Goal: Task Accomplishment & Management: Use online tool/utility

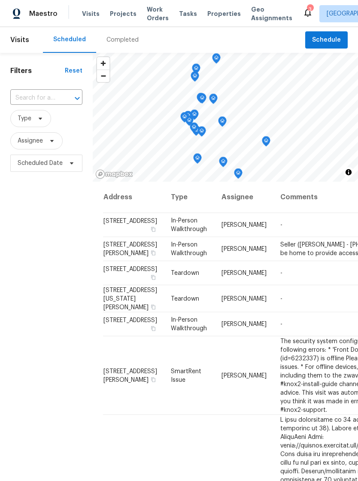
scroll to position [837, 0]
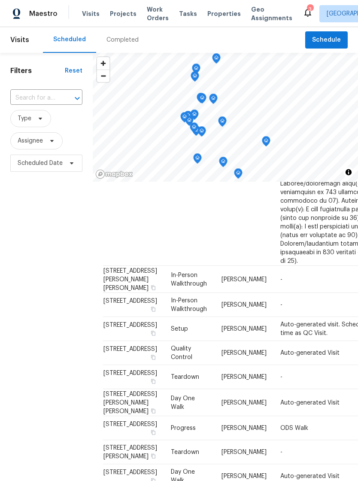
click at [93, 16] on span "Visits" at bounding box center [91, 13] width 18 height 9
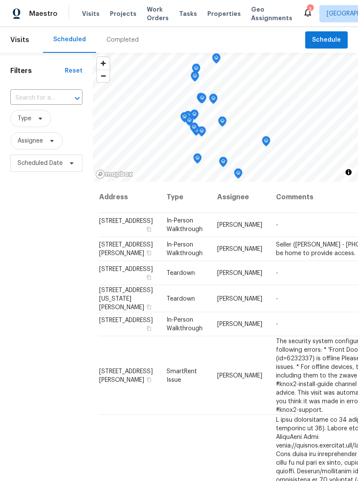
scroll to position [0, 4]
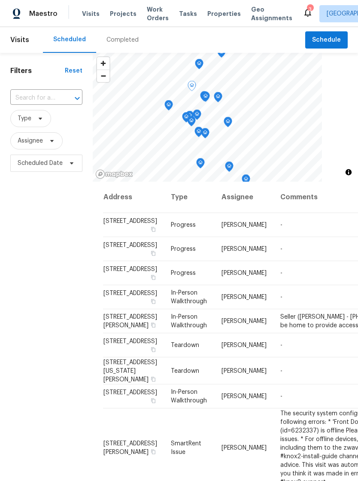
click at [170, 285] on td "Progress" at bounding box center [189, 273] width 51 height 24
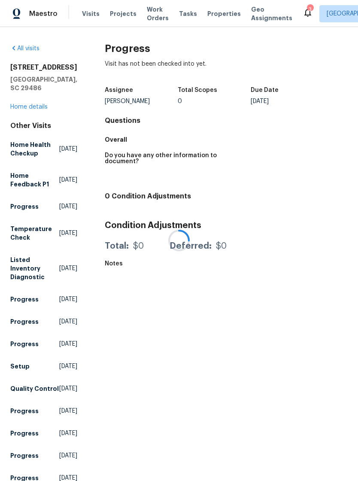
click at [219, 10] on div at bounding box center [179, 240] width 358 height 481
click at [215, 15] on div at bounding box center [179, 240] width 358 height 481
click at [213, 18] on div at bounding box center [179, 240] width 358 height 481
click at [215, 9] on span "Properties" at bounding box center [223, 13] width 33 height 9
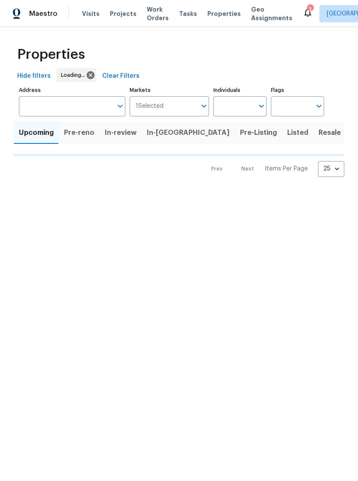
click at [212, 17] on span "Properties" at bounding box center [223, 13] width 33 height 9
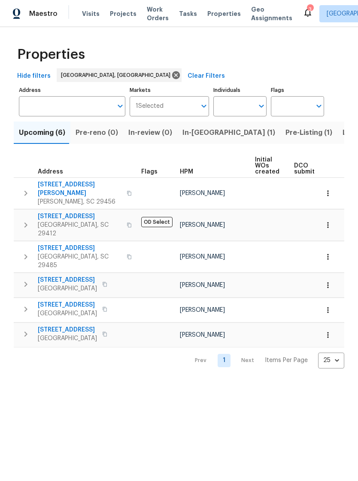
click at [343, 134] on span "Listed (6)" at bounding box center [359, 133] width 33 height 12
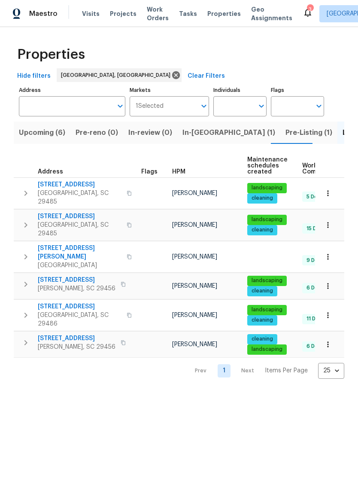
click at [73, 302] on span "350 Oak Park St" at bounding box center [80, 306] width 84 height 9
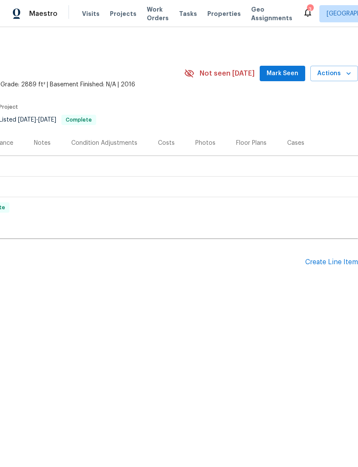
scroll to position [0, 127]
click at [322, 261] on div "Create Line Item" at bounding box center [331, 262] width 53 height 8
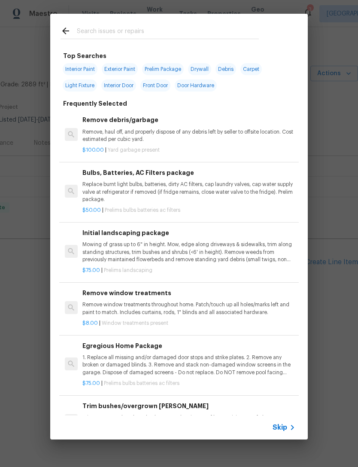
click at [151, 21] on div at bounding box center [159, 31] width 219 height 34
click at [152, 24] on div at bounding box center [159, 31] width 219 height 34
click at [131, 30] on input "text" at bounding box center [168, 32] width 182 height 13
type input "Wea"
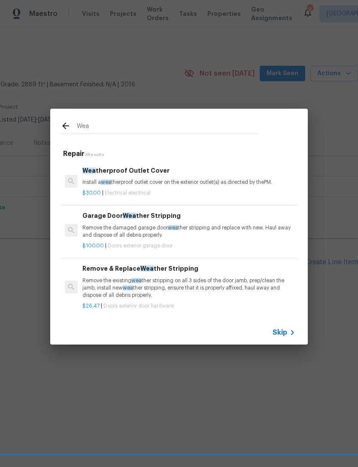
click at [167, 281] on p "Remove the existing wea ther stripping on all 3 sides of the door jamb, prep/cl…" at bounding box center [188, 288] width 213 height 22
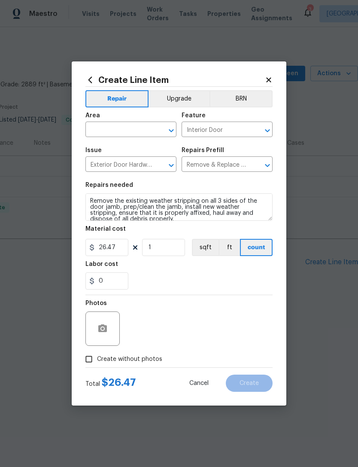
click at [167, 281] on div "0" at bounding box center [178, 280] width 187 height 17
click at [161, 246] on input "1" at bounding box center [163, 247] width 43 height 17
type input "2"
click at [138, 133] on input "text" at bounding box center [118, 130] width 67 height 13
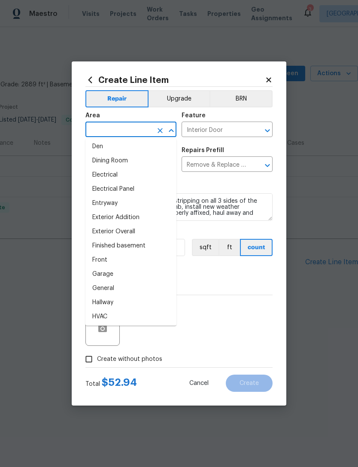
scroll to position [163, 0]
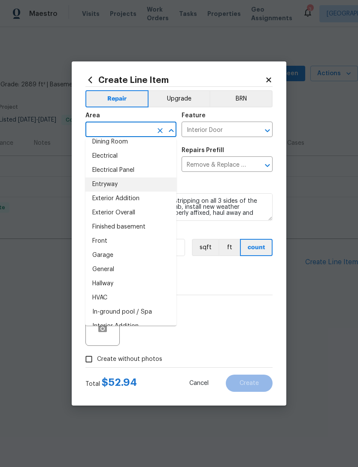
click at [116, 182] on li "Entryway" at bounding box center [130, 184] width 91 height 14
type input "Entryway"
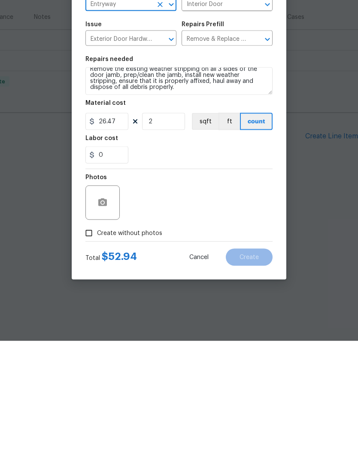
scroll to position [6, 0]
click at [144, 193] on textarea "Remove the existing weather stripping on all 3 sides of the door jamb, prep/cle…" at bounding box center [178, 206] width 187 height 27
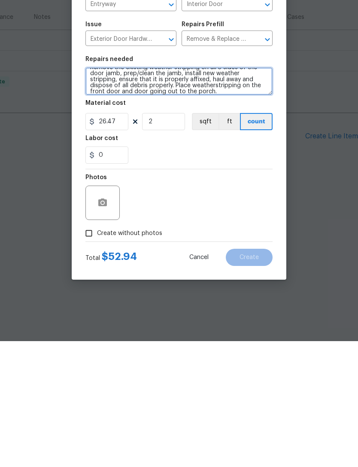
type textarea "Remove the existing weather stripping on all 3 sides of the door jamb, prep/cle…"
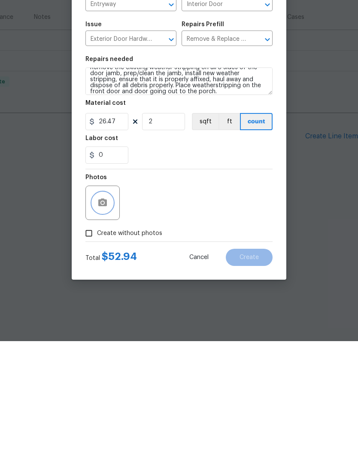
click at [112, 318] on button "button" at bounding box center [102, 328] width 21 height 21
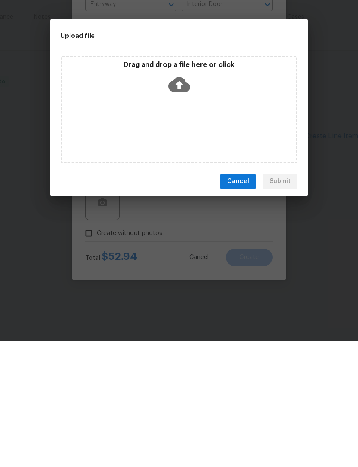
scroll to position [8, 0]
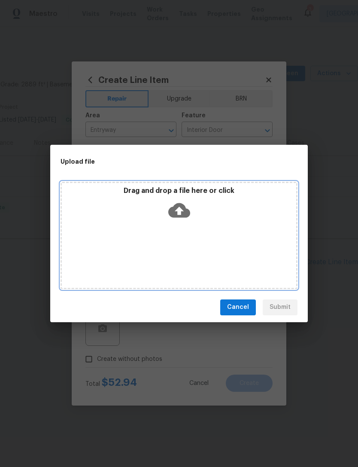
click at [176, 215] on icon at bounding box center [179, 210] width 22 height 15
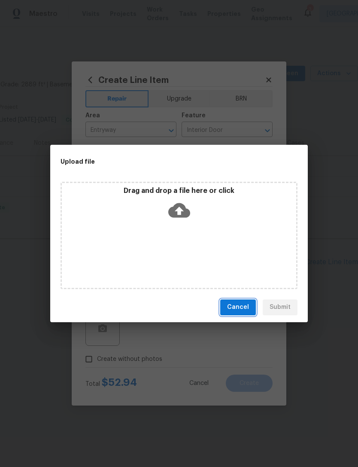
click at [246, 306] on span "Cancel" at bounding box center [238, 307] width 22 height 11
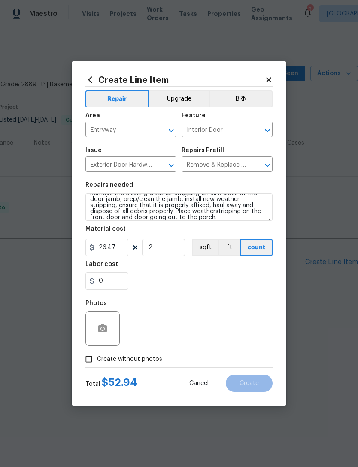
click at [89, 358] on input "Create without photos" at bounding box center [89, 359] width 16 height 16
checkbox input "true"
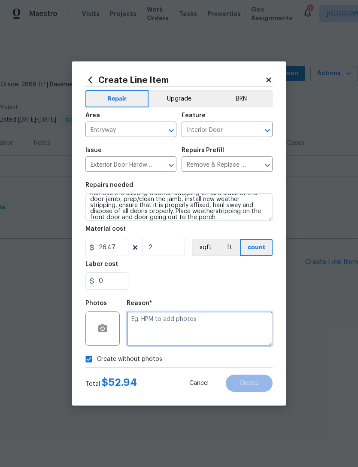
click at [179, 318] on textarea at bounding box center [200, 328] width 146 height 34
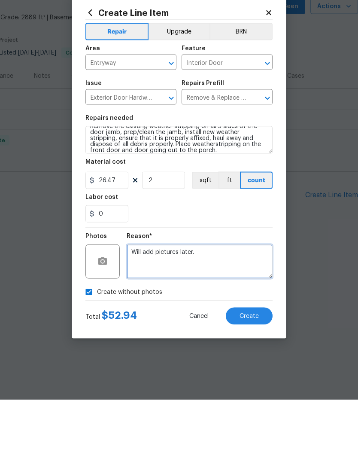
type textarea "Will add pictures later."
click at [248, 124] on input "Interior Door" at bounding box center [215, 130] width 67 height 13
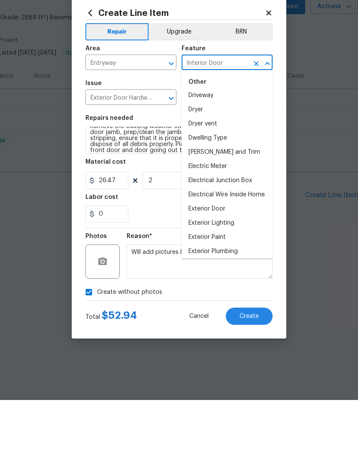
scroll to position [541, 0]
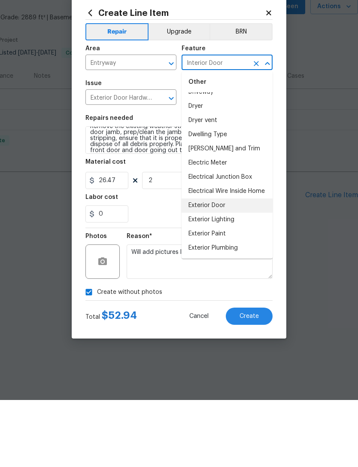
click at [227, 265] on li "Exterior Door" at bounding box center [227, 272] width 91 height 14
type input "Exterior Door"
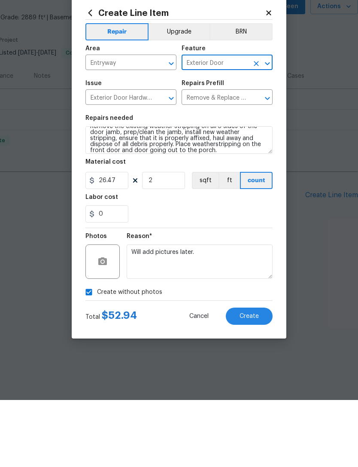
click at [253, 380] on span "Create" at bounding box center [249, 383] width 19 height 6
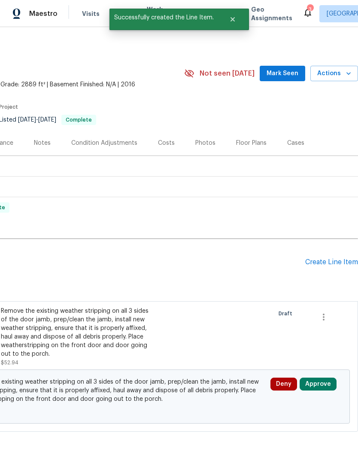
click at [321, 260] on div "Create Line Item" at bounding box center [331, 262] width 53 height 8
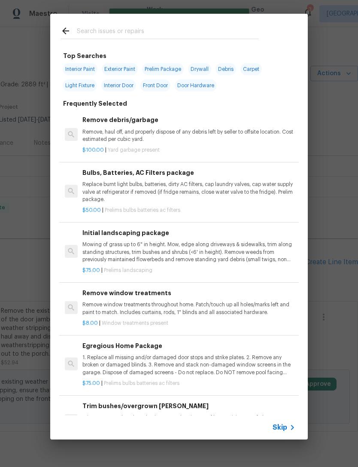
click at [181, 36] on input "text" at bounding box center [168, 32] width 182 height 13
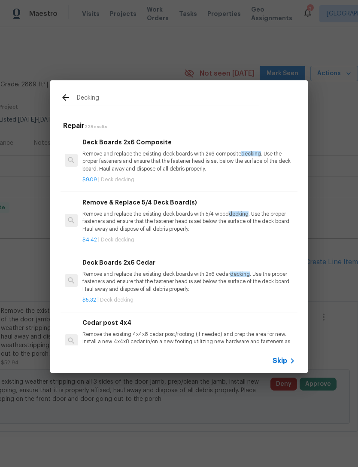
type input "Decking."
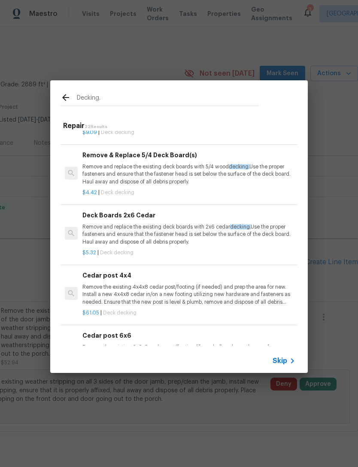
scroll to position [48, 0]
click at [185, 228] on p "Remove and replace the existing deck boards with 2x6 cedar decking. Use the pro…" at bounding box center [188, 234] width 213 height 22
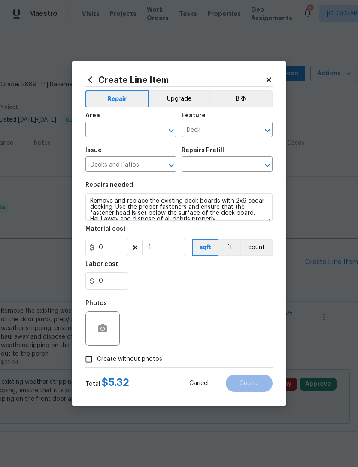
type input "Deck Boards 2x6 Cedar $5.32"
type input "5.32"
click at [167, 243] on input "1" at bounding box center [163, 247] width 43 height 17
click at [163, 249] on input "81" at bounding box center [163, 247] width 43 height 17
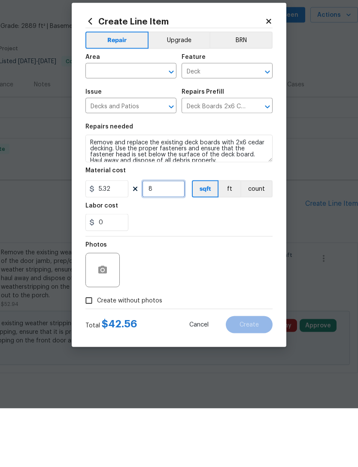
type input "8"
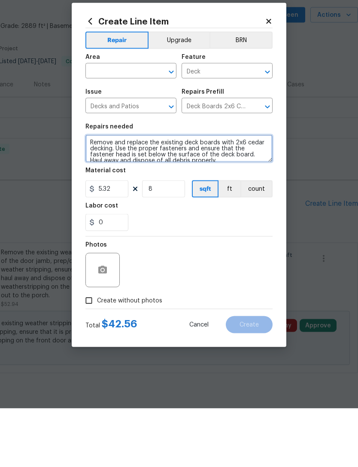
click at [184, 193] on textarea "Remove and replace the existing deck boards with 2x6 cedar decking. Use the pro…" at bounding box center [178, 206] width 187 height 27
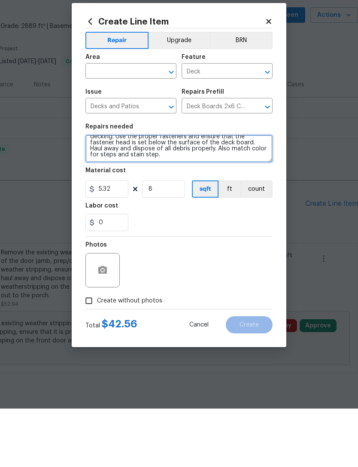
scroll to position [8, 0]
type textarea "Remove and replace the existing deck boards with 2x6 cedar decking. Use the pro…"
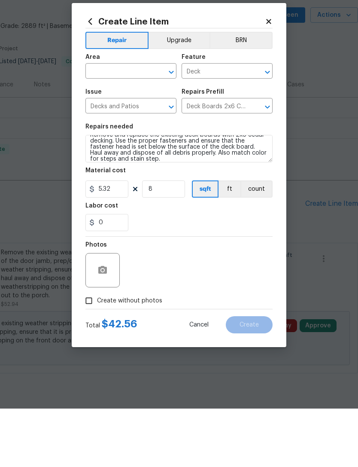
click at [88, 351] on input "Create without photos" at bounding box center [89, 359] width 16 height 16
checkbox input "true"
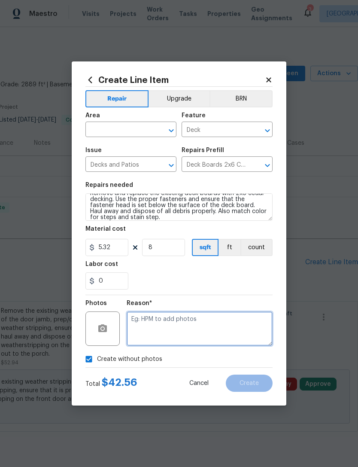
click at [171, 326] on textarea at bounding box center [200, 328] width 146 height 34
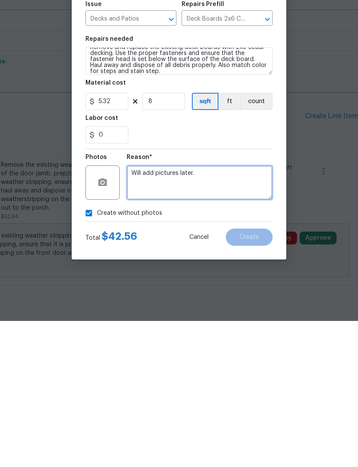
click at [260, 311] on textarea "Will add pictures later." at bounding box center [200, 328] width 146 height 34
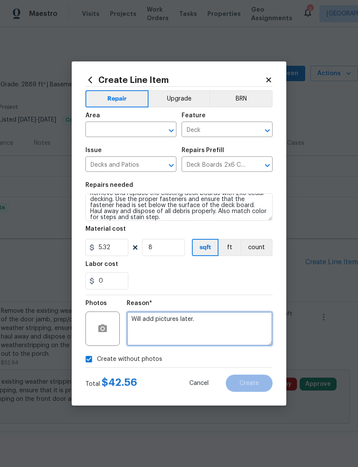
scroll to position [0, 0]
type textarea "Will add pictures later."
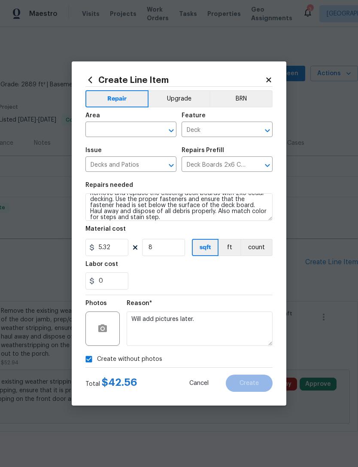
click at [139, 127] on input "text" at bounding box center [118, 130] width 67 height 13
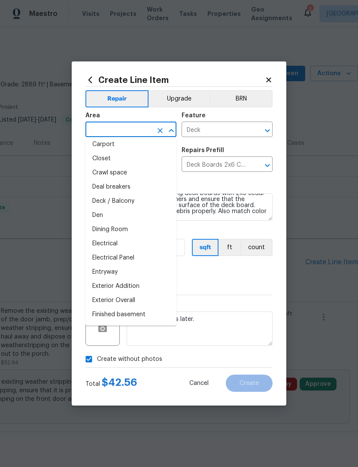
scroll to position [79, 0]
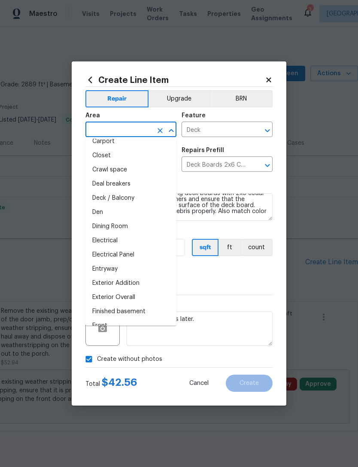
click at [136, 194] on li "Deck / Balcony" at bounding box center [130, 198] width 91 height 14
type input "Deck / Balcony"
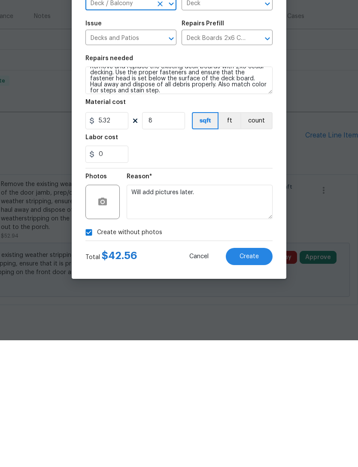
click at [253, 380] on span "Create" at bounding box center [249, 383] width 19 height 6
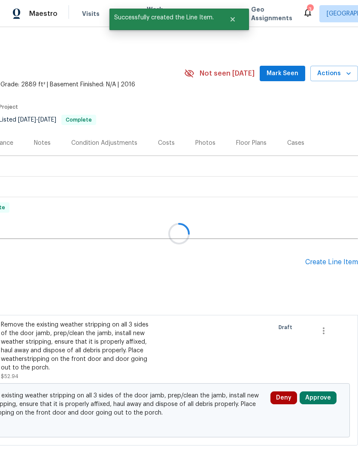
click at [324, 258] on div "Create Line Item" at bounding box center [331, 262] width 53 height 8
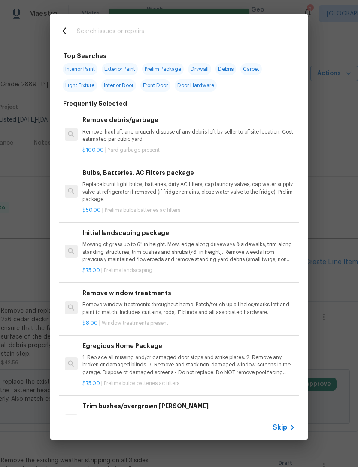
click at [169, 27] on input "text" at bounding box center [168, 32] width 182 height 13
type input "Bushes."
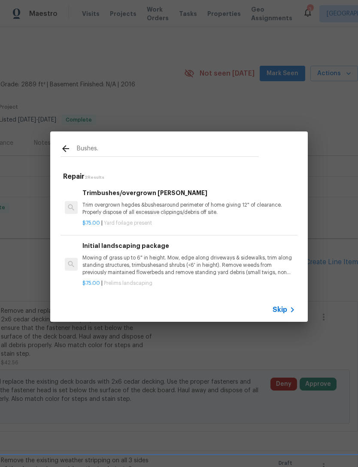
click at [179, 206] on p "Trim overgrown hegdes & bushes around perimeter of home giving 12" of clearance…" at bounding box center [188, 208] width 213 height 15
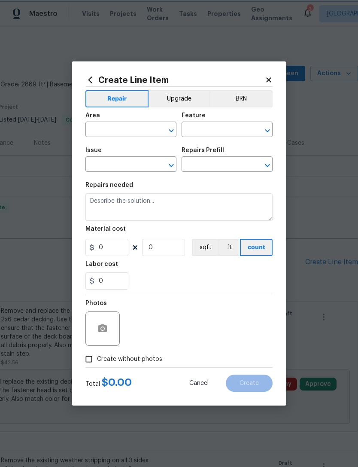
type input "Dead/overgrown tree or foliage"
type textarea "Trim overgrown hegdes & bushes around perimeter of home giving 12" of clearance…"
type input "1"
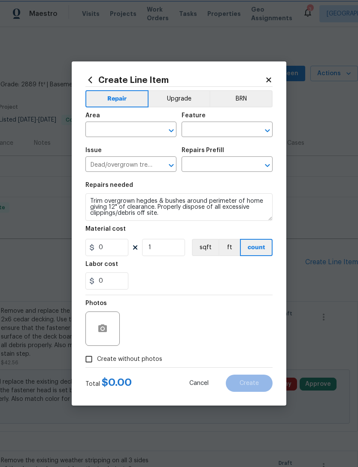
type input "Trim bushes/overgrown hedges $75.00"
type input "75"
click at [95, 361] on input "Create without photos" at bounding box center [89, 359] width 16 height 16
checkbox input "true"
click at [128, 128] on input "text" at bounding box center [118, 130] width 67 height 13
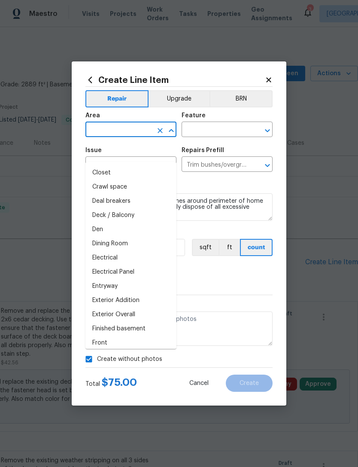
scroll to position [88, 0]
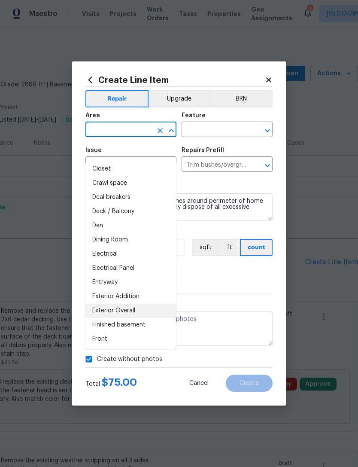
click at [137, 303] on li "Exterior Overall" at bounding box center [130, 310] width 91 height 14
type input "Exterior Overall"
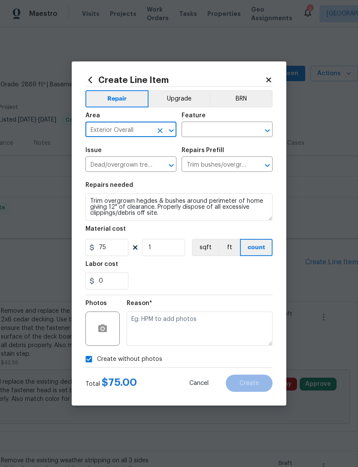
click at [225, 121] on div "Feature" at bounding box center [227, 117] width 91 height 11
click at [225, 125] on input "text" at bounding box center [215, 130] width 67 height 13
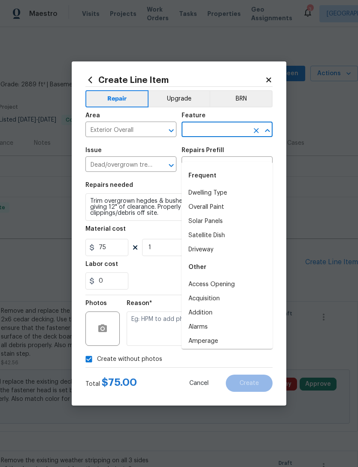
click at [219, 243] on li "Driveway" at bounding box center [227, 250] width 91 height 14
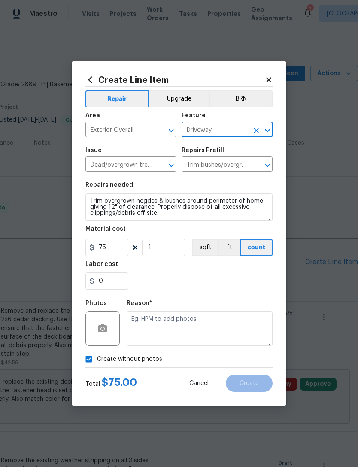
type input "Driveway"
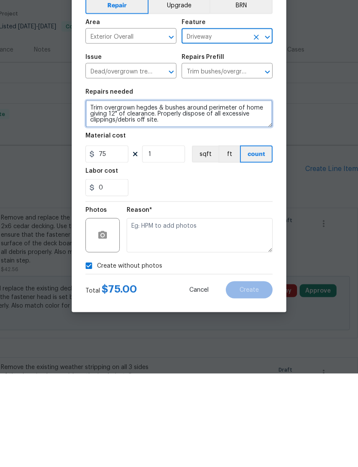
click at [169, 193] on textarea "Trim overgrown hegdes & bushes around perimeter of home giving 12" of clearance…" at bounding box center [178, 206] width 187 height 27
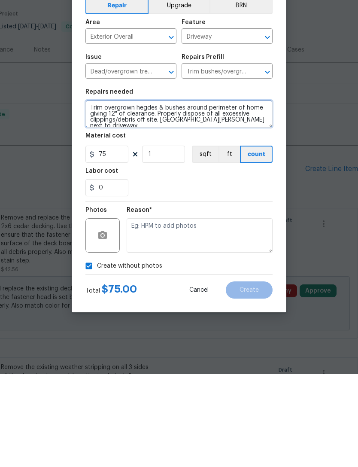
type textarea "Trim overgrown hegdes & bushes around perimeter of home giving 12" of clearance…"
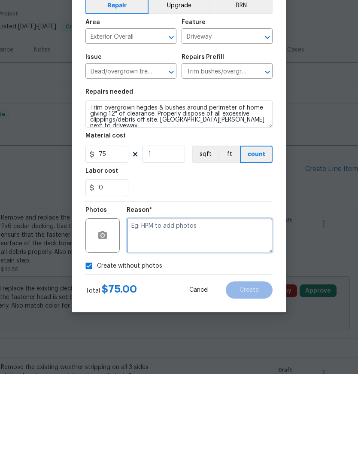
click at [168, 311] on textarea at bounding box center [200, 328] width 146 height 34
type textarea "Will add pictures later."
click at [252, 380] on span "Create" at bounding box center [249, 383] width 19 height 6
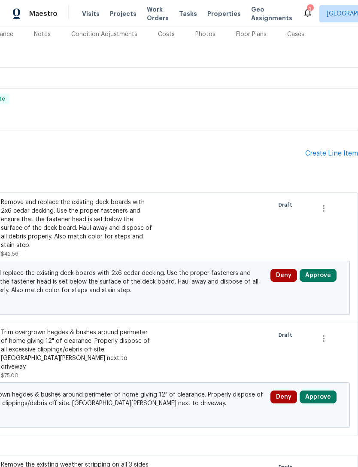
scroll to position [107, 127]
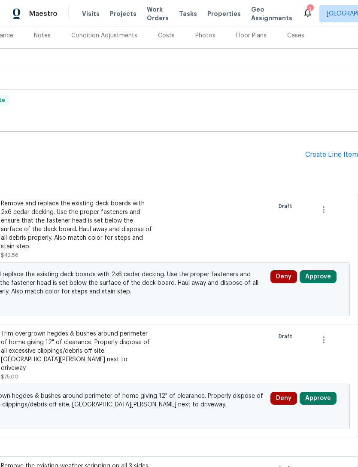
click at [319, 270] on button "Approve" at bounding box center [318, 276] width 37 height 13
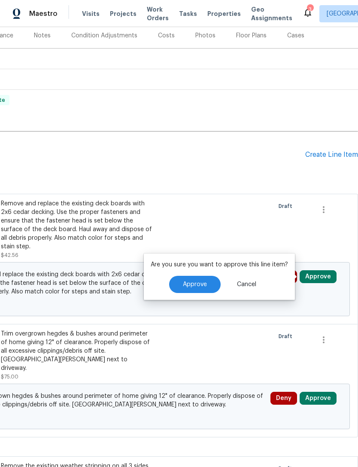
click at [205, 276] on button "Approve" at bounding box center [195, 284] width 52 height 17
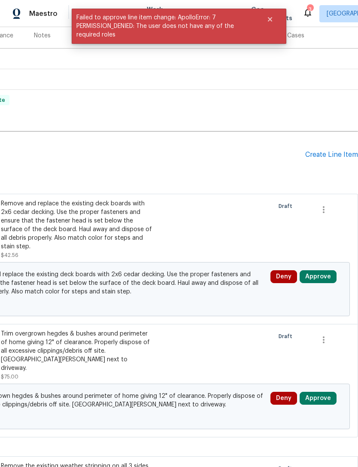
click at [323, 391] on button "Approve" at bounding box center [318, 397] width 37 height 13
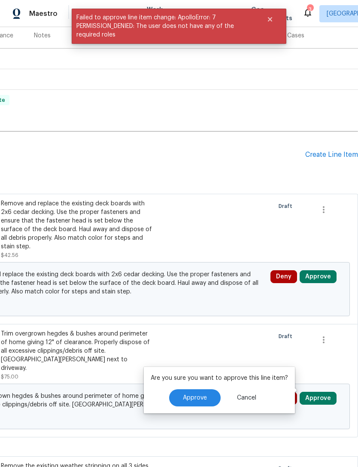
click at [208, 389] on button "Approve" at bounding box center [195, 397] width 52 height 17
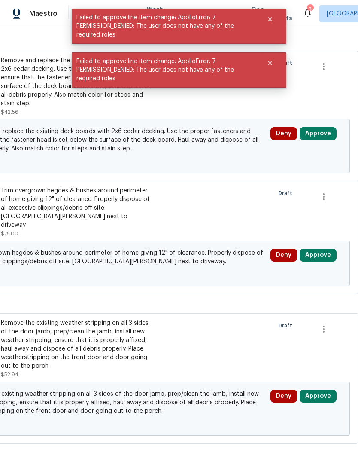
scroll to position [250, 127]
click at [321, 390] on button "Approve" at bounding box center [318, 396] width 37 height 13
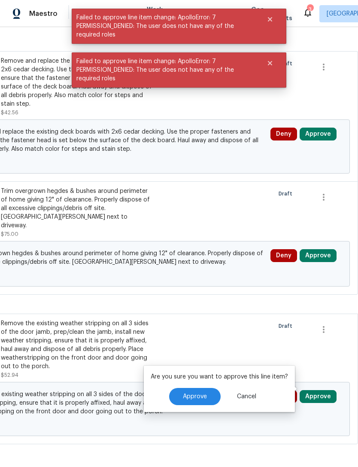
click at [213, 388] on button "Approve" at bounding box center [195, 396] width 52 height 17
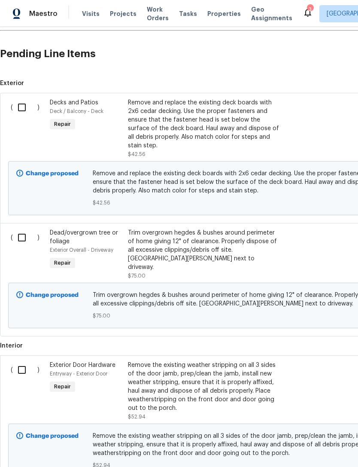
scroll to position [208, 0]
click at [23, 98] on input "checkbox" at bounding box center [25, 107] width 24 height 18
checkbox input "true"
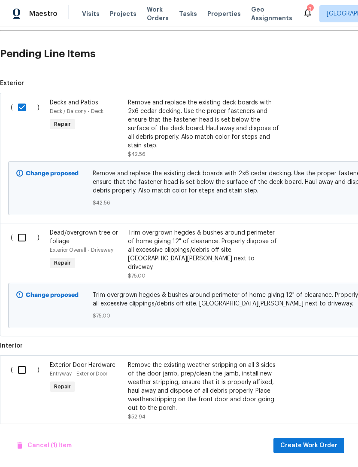
click at [26, 228] on input "checkbox" at bounding box center [25, 237] width 24 height 18
checkbox input "true"
click at [25, 361] on input "checkbox" at bounding box center [25, 370] width 24 height 18
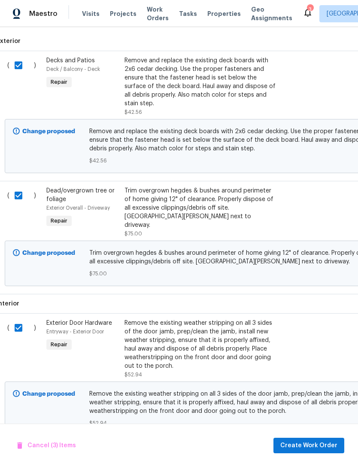
scroll to position [250, 3]
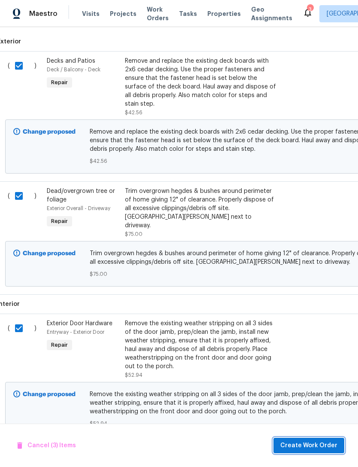
click at [313, 441] on span "Create Work Order" at bounding box center [308, 445] width 57 height 11
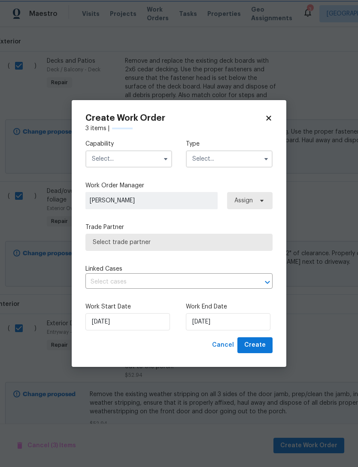
checkbox input "false"
click at [134, 155] on input "text" at bounding box center [128, 158] width 87 height 17
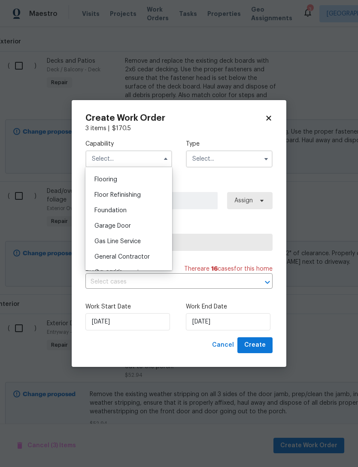
scroll to position [331, 0]
click at [150, 253] on div "General Contractor" at bounding box center [129, 255] width 82 height 15
type input "General Contractor"
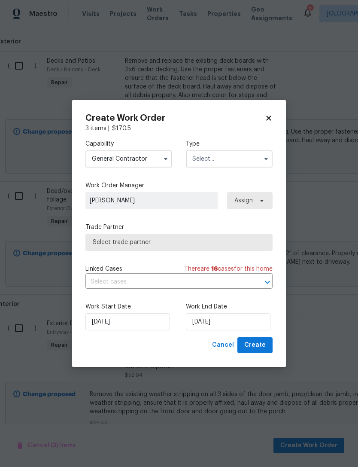
click at [233, 158] on input "text" at bounding box center [229, 158] width 87 height 17
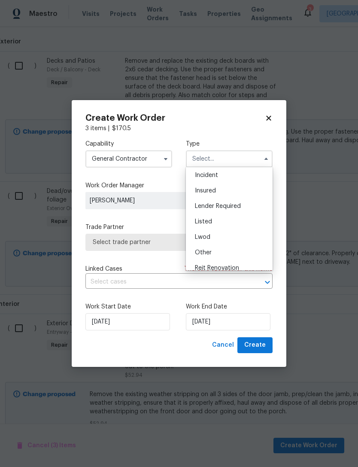
scroll to position [43, 0]
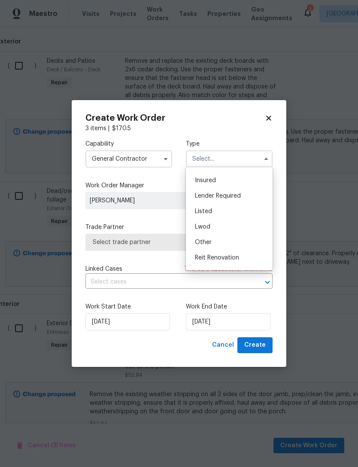
click at [225, 214] on div "Listed" at bounding box center [229, 210] width 82 height 15
type input "Listed"
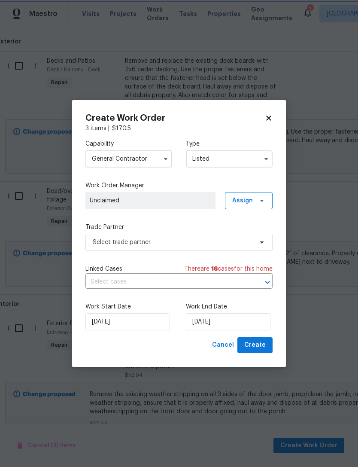
scroll to position [0, 0]
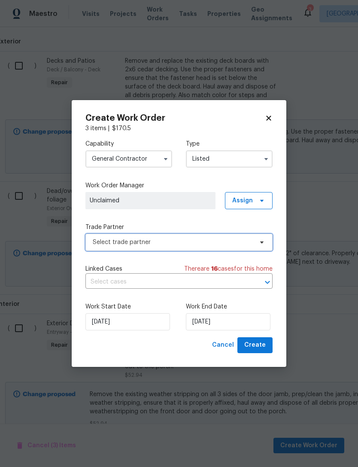
click at [181, 236] on span "Select trade partner" at bounding box center [178, 242] width 187 height 17
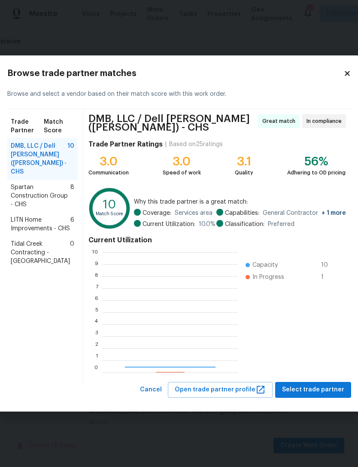
scroll to position [120, 136]
click at [343, 76] on icon at bounding box center [347, 74] width 8 height 8
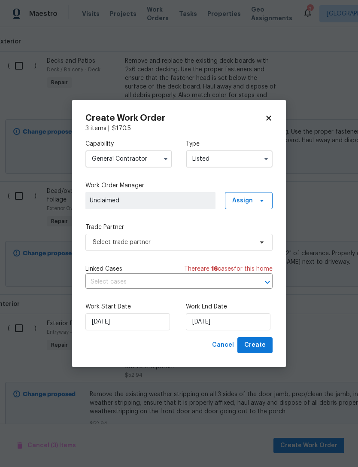
click at [158, 156] on input "General Contractor" at bounding box center [128, 158] width 87 height 17
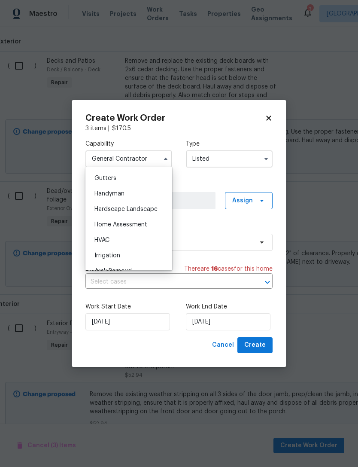
scroll to position [453, 0]
click at [132, 186] on div "Gutters" at bounding box center [129, 180] width 82 height 15
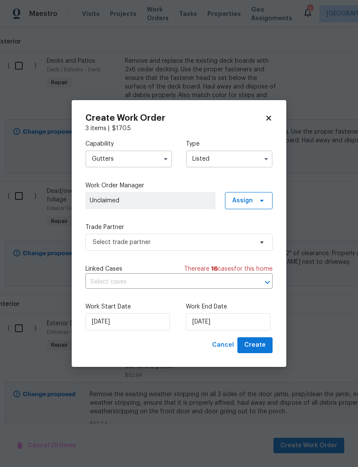
click at [139, 156] on input "Gutters" at bounding box center [128, 158] width 87 height 17
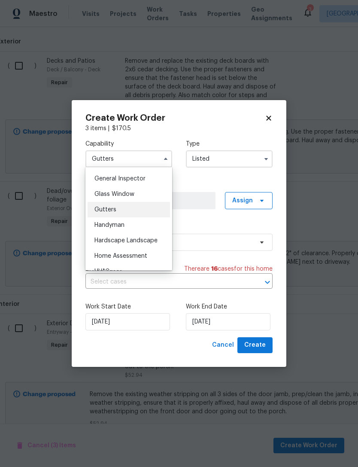
scroll to position [428, 0]
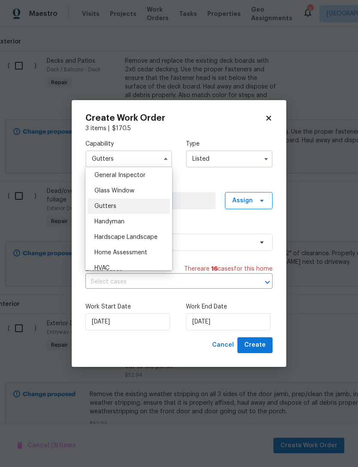
click at [137, 218] on div "Handyman" at bounding box center [129, 221] width 82 height 15
type input "Handyman"
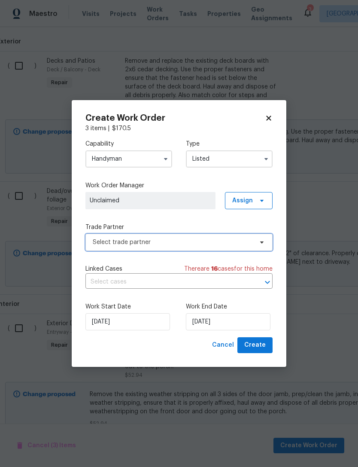
click at [193, 240] on span "Select trade partner" at bounding box center [173, 242] width 160 height 9
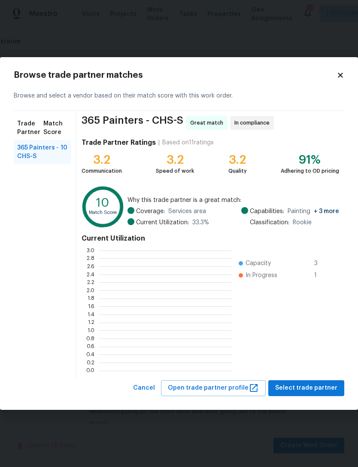
scroll to position [120, 133]
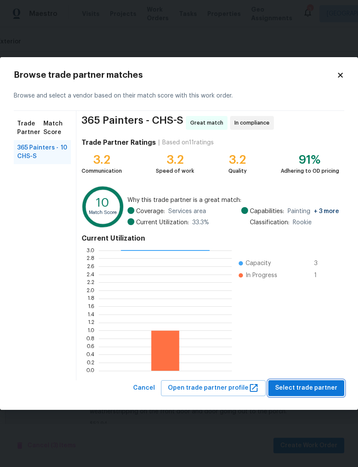
click at [312, 387] on span "Select trade partner" at bounding box center [306, 387] width 62 height 11
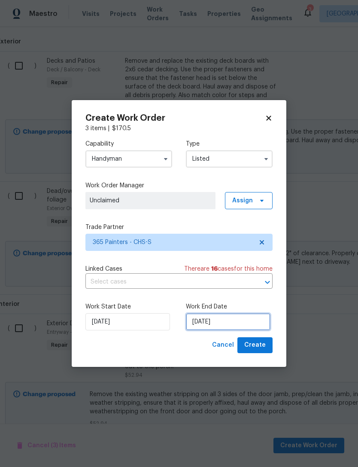
click at [223, 317] on input "[DATE]" at bounding box center [228, 321] width 85 height 17
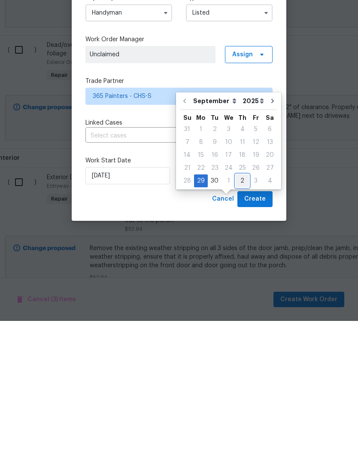
click at [240, 321] on div "2" at bounding box center [242, 327] width 13 height 12
type input "[DATE]"
select select "9"
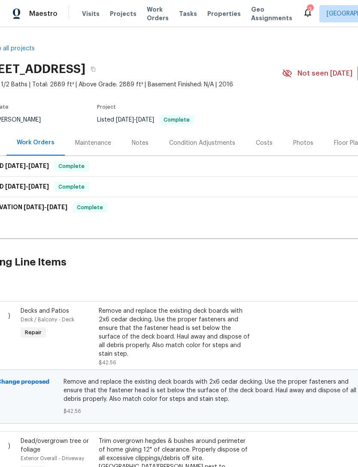
scroll to position [0, 0]
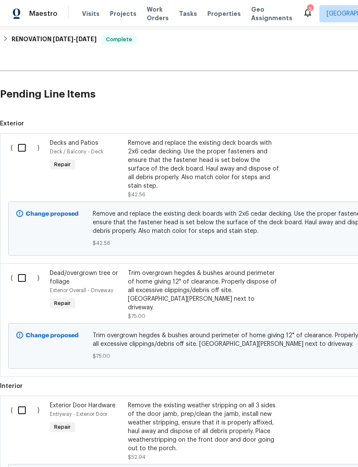
scroll to position [166, 0]
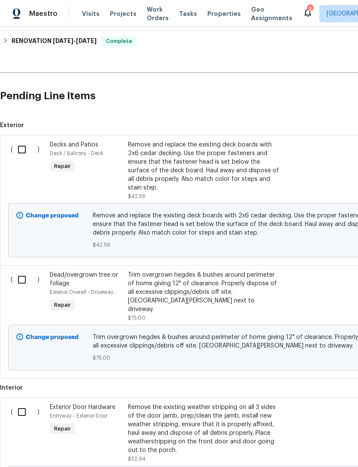
click at [22, 149] on input "checkbox" at bounding box center [25, 149] width 24 height 18
checkbox input "true"
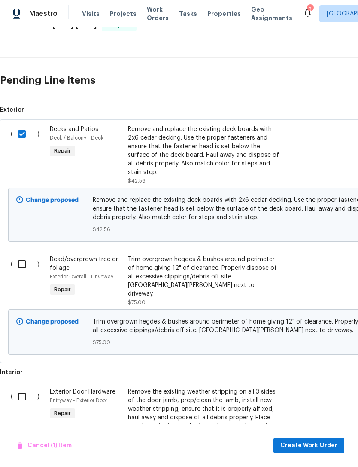
scroll to position [182, 0]
click at [26, 261] on input "checkbox" at bounding box center [25, 264] width 24 height 18
checkbox input "true"
click at [24, 387] on input "checkbox" at bounding box center [25, 396] width 24 height 18
checkbox input "true"
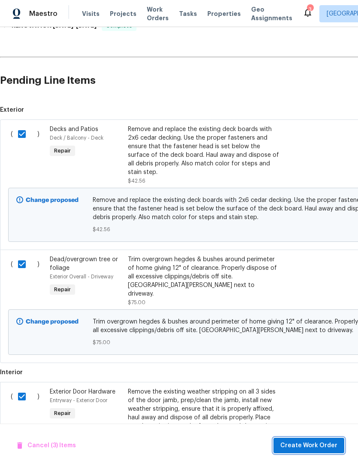
click at [320, 448] on span "Create Work Order" at bounding box center [308, 445] width 57 height 11
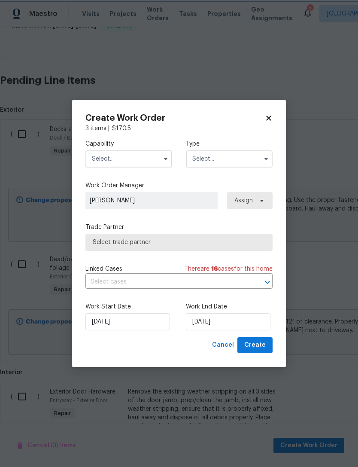
checkbox input "false"
click at [132, 158] on input "text" at bounding box center [128, 158] width 87 height 17
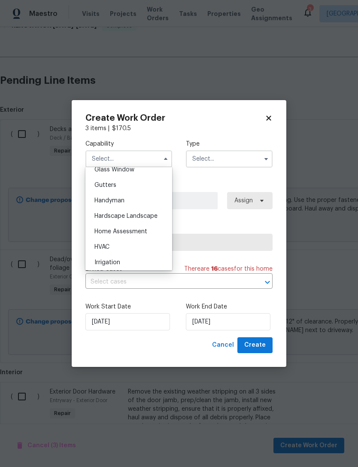
scroll to position [443, 0]
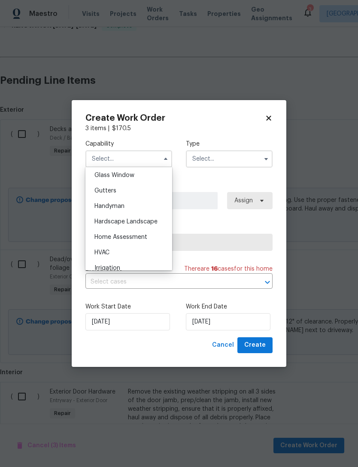
click at [130, 203] on div "Handyman" at bounding box center [129, 205] width 82 height 15
type input "Handyman"
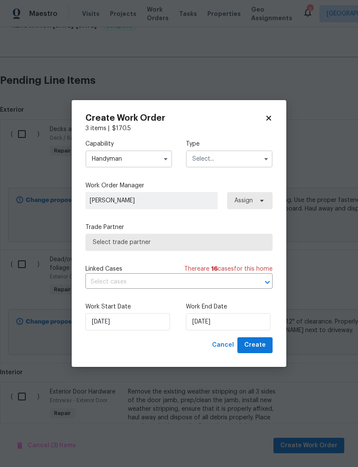
click at [232, 152] on input "text" at bounding box center [229, 158] width 87 height 17
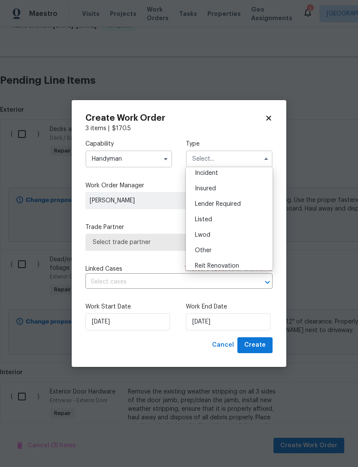
scroll to position [41, 0]
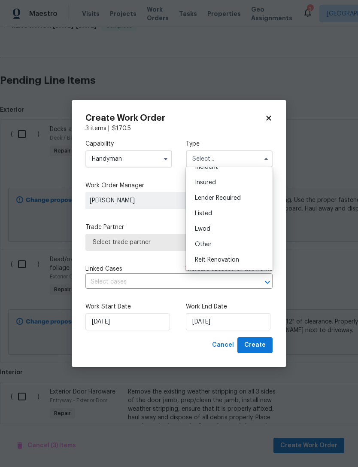
click at [227, 213] on div "Listed" at bounding box center [229, 213] width 82 height 15
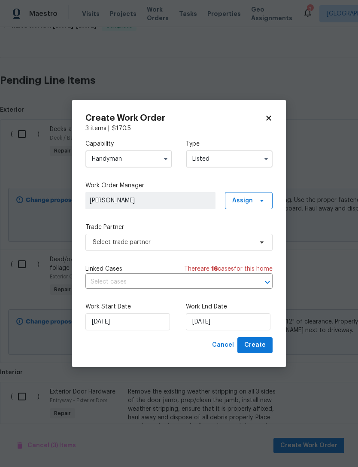
type input "Listed"
click at [163, 199] on span "Unclaimed" at bounding box center [150, 200] width 121 height 9
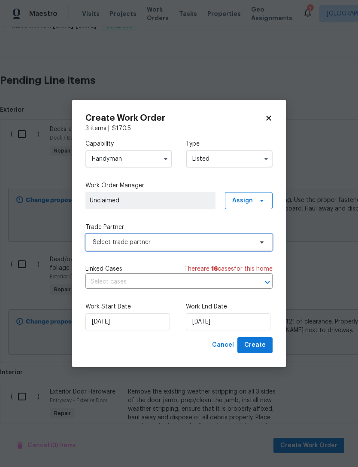
click at [174, 238] on span "Select trade partner" at bounding box center [173, 242] width 160 height 9
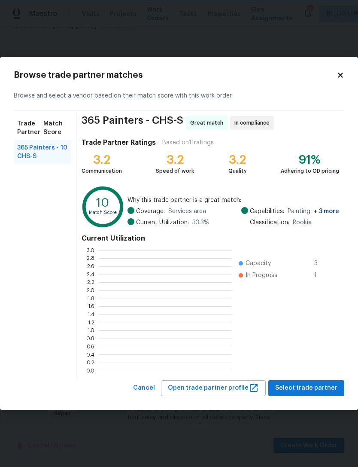
scroll to position [1, 1]
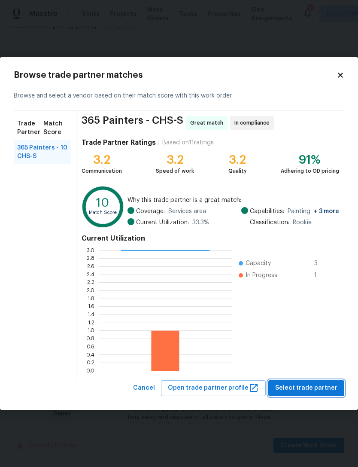
click at [313, 387] on span "Select trade partner" at bounding box center [306, 387] width 62 height 11
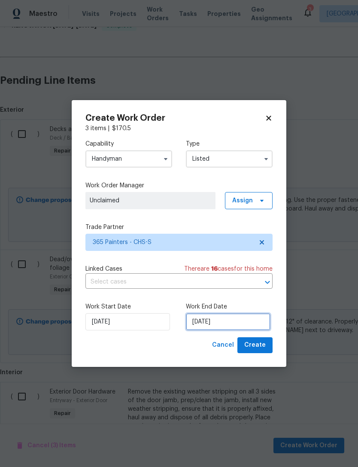
click at [225, 319] on input "[DATE]" at bounding box center [228, 321] width 85 height 17
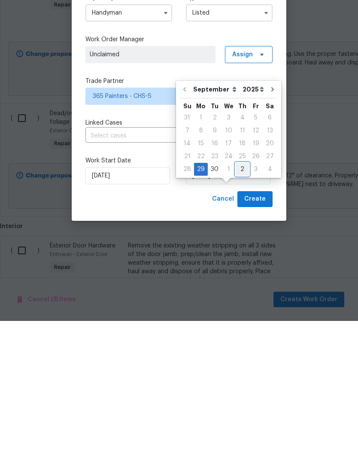
click at [240, 309] on div "2" at bounding box center [242, 315] width 13 height 12
type input "[DATE]"
select select "9"
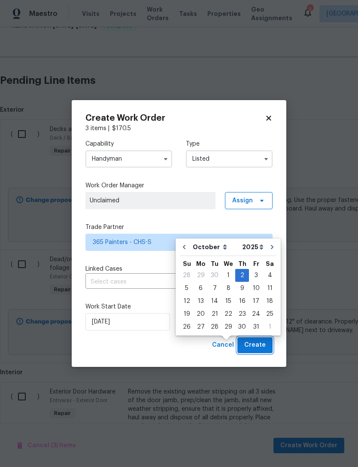
click at [263, 343] on span "Create" at bounding box center [254, 345] width 21 height 11
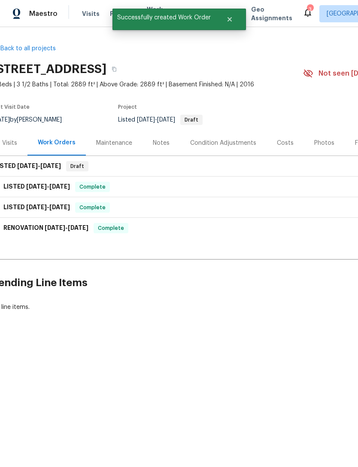
scroll to position [0, 6]
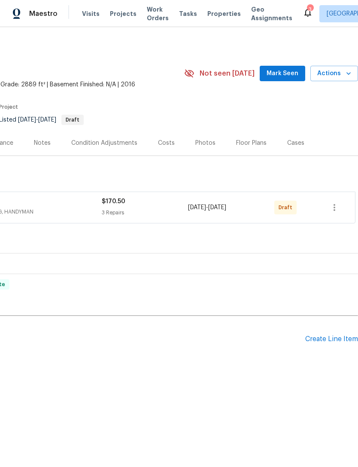
scroll to position [0, 127]
click at [336, 204] on icon "button" at bounding box center [334, 207] width 10 height 10
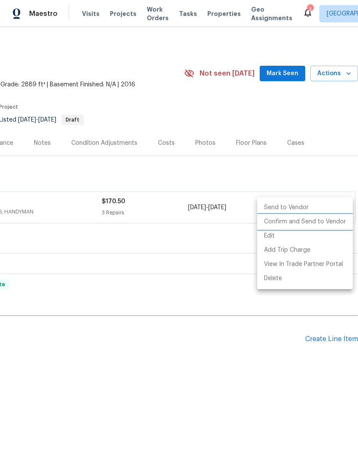
click at [317, 218] on li "Confirm and Send to Vendor" at bounding box center [305, 222] width 96 height 14
